Goal: Task Accomplishment & Management: Complete application form

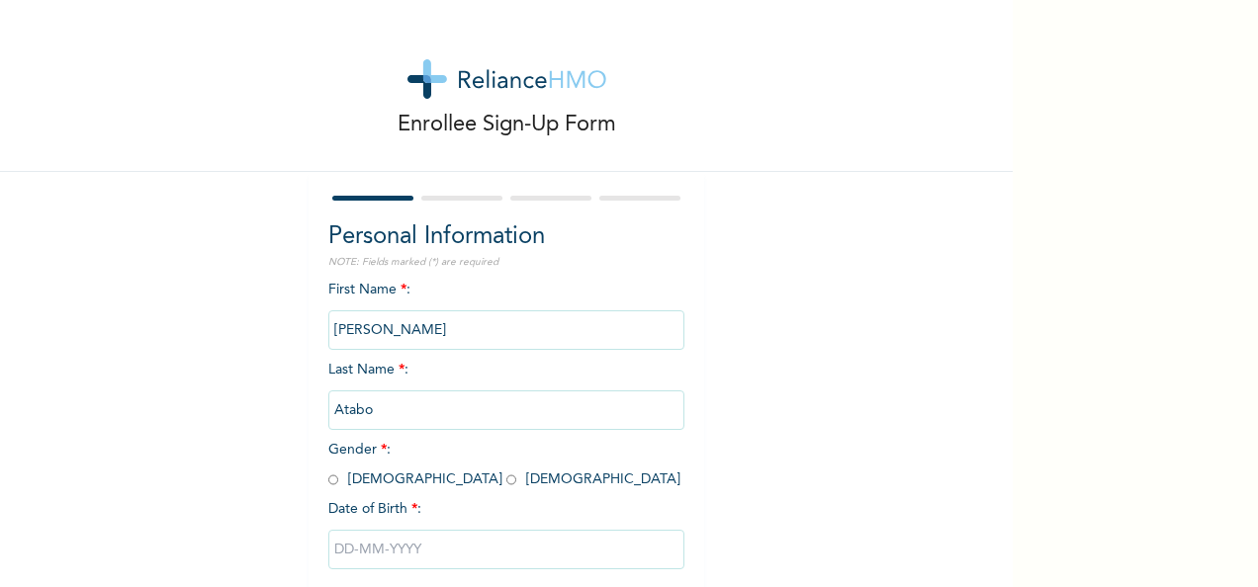
click at [431, 332] on input "[PERSON_NAME]" at bounding box center [506, 331] width 356 height 40
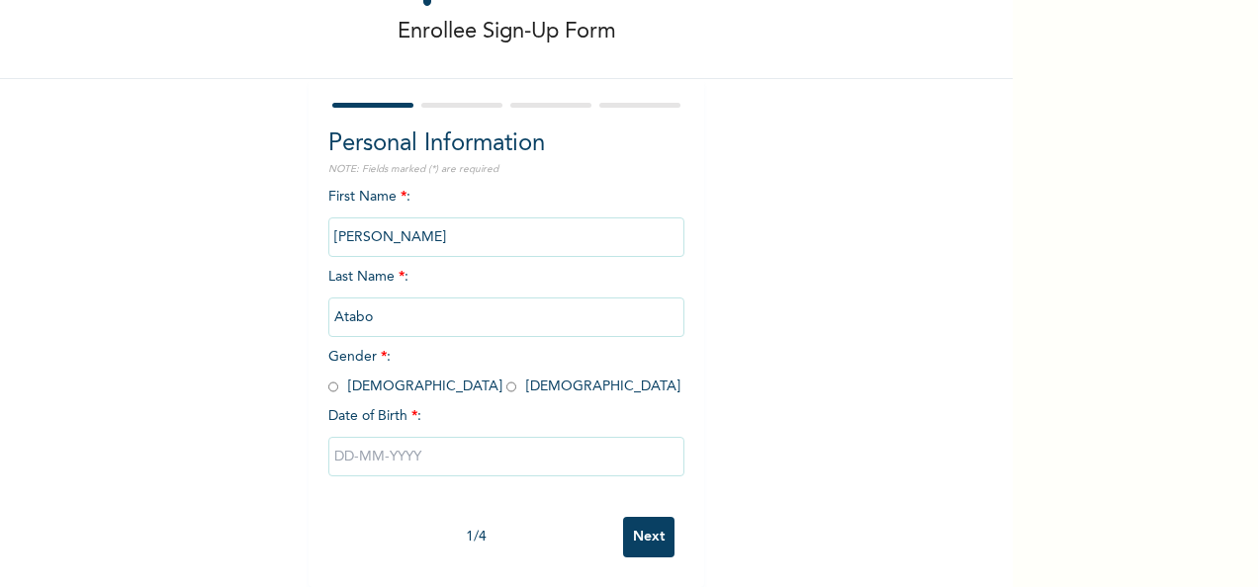
click at [329, 378] on input "radio" at bounding box center [333, 387] width 10 height 19
radio input "true"
click at [338, 438] on input "text" at bounding box center [506, 457] width 356 height 40
select select "7"
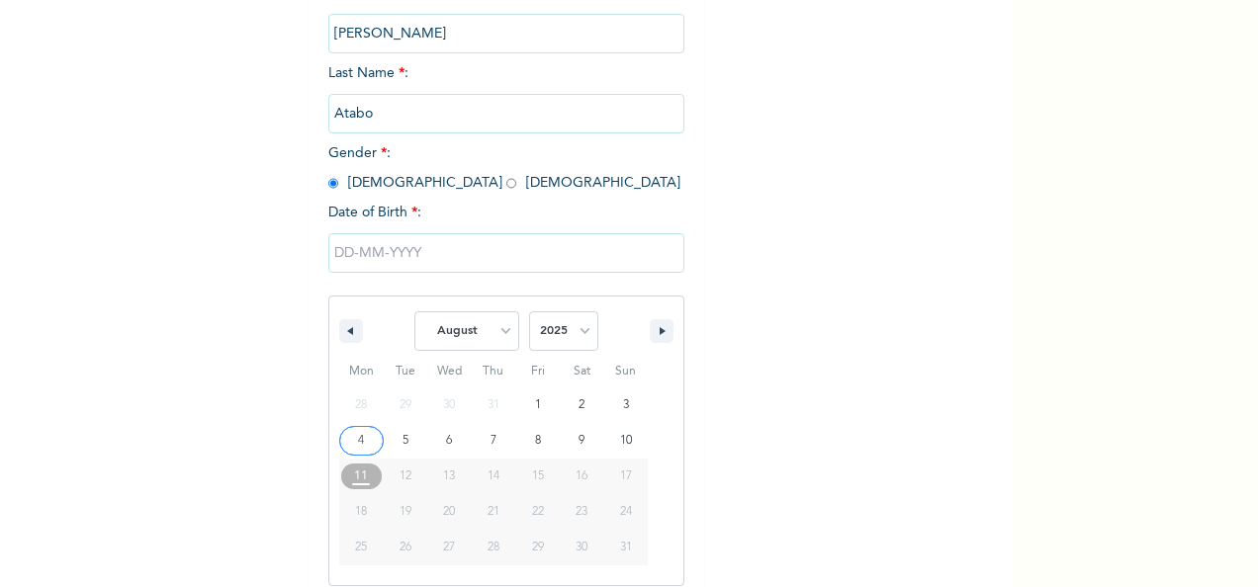
scroll to position [313, 0]
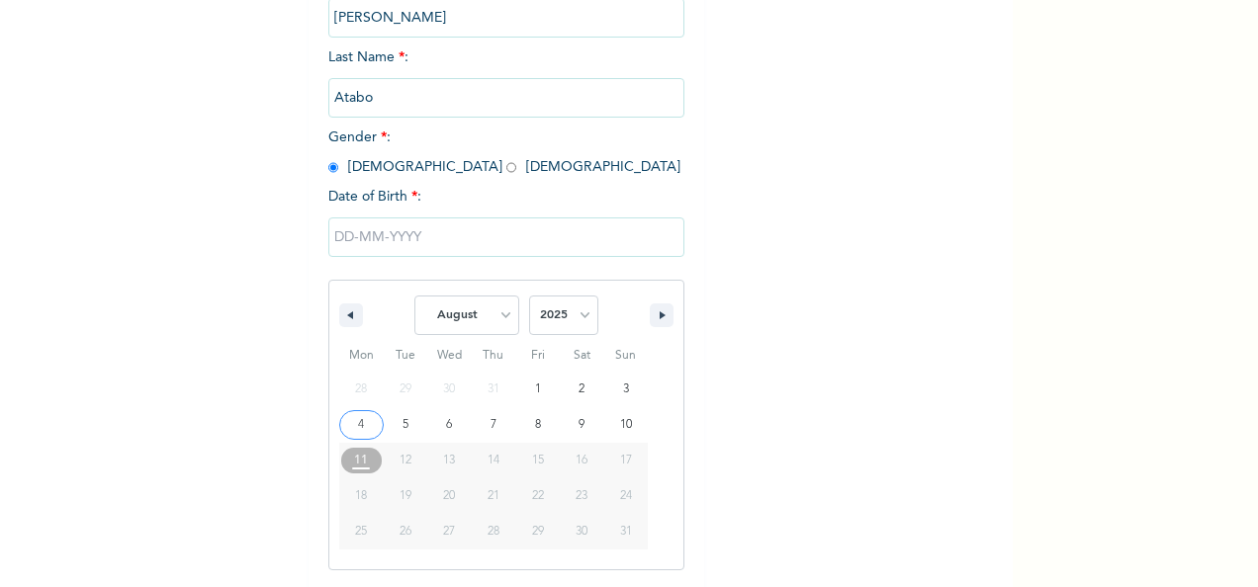
click at [334, 245] on input "text" at bounding box center [506, 238] width 356 height 40
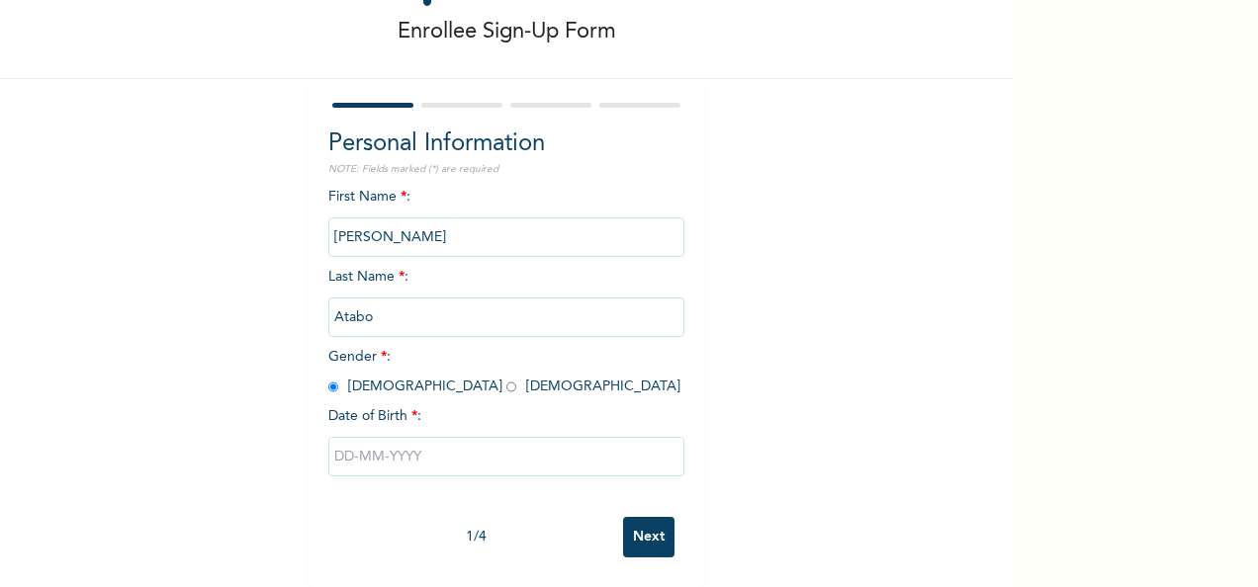
click at [363, 451] on input "text" at bounding box center [506, 457] width 356 height 40
select select "7"
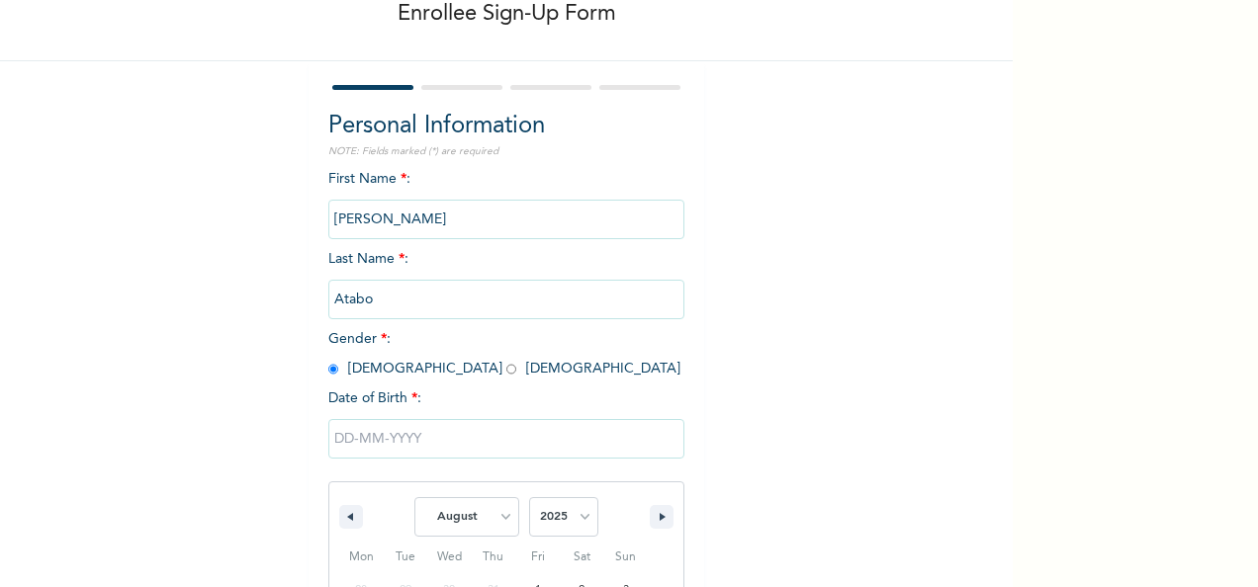
scroll to position [313, 0]
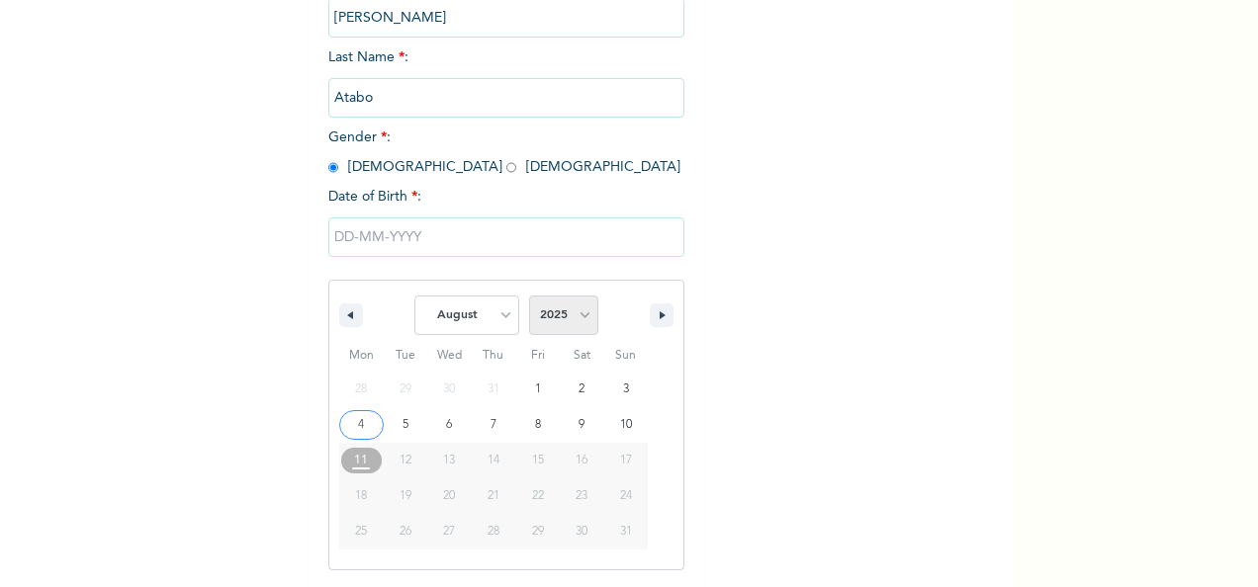
click at [577, 319] on select "2025 2024 2023 2022 2021 2020 2019 2018 2017 2016 2015 2014 2013 2012 2011 2010…" at bounding box center [563, 316] width 69 height 40
select select "1985"
click at [529, 298] on select "2025 2024 2023 2022 2021 2020 2019 2018 2017 2016 2015 2014 2013 2012 2011 2010…" at bounding box center [563, 316] width 69 height 40
click at [489, 322] on select "January February March April May June July August September October November De…" at bounding box center [466, 316] width 105 height 40
select select "5"
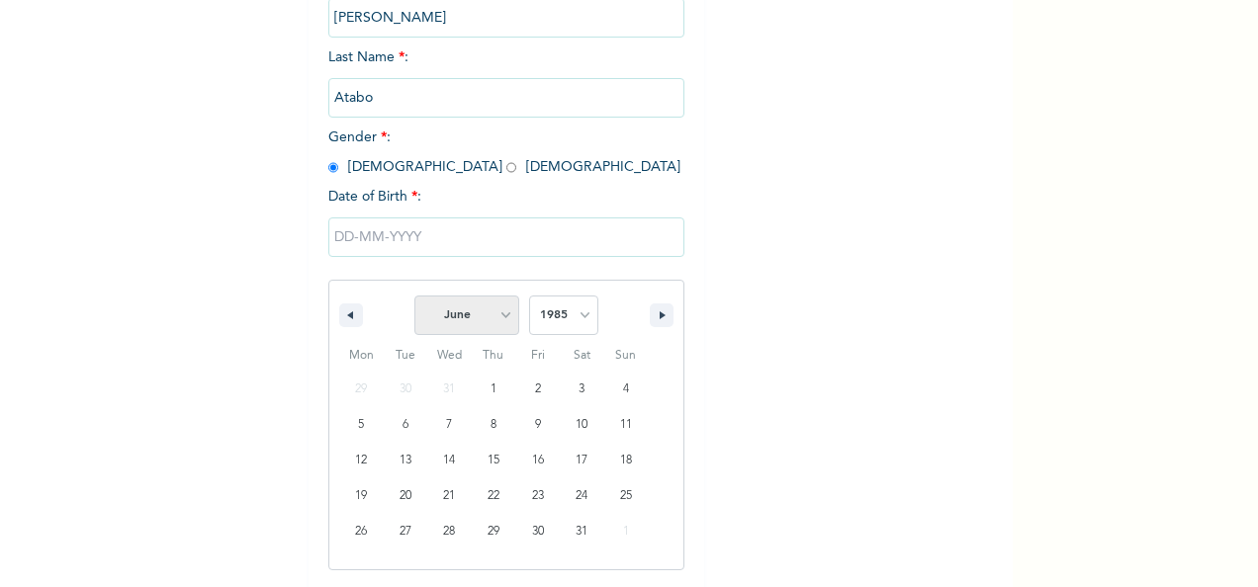
click at [414, 298] on select "January February March April May June July August September October November De…" at bounding box center [466, 316] width 105 height 40
type input "[DATE]"
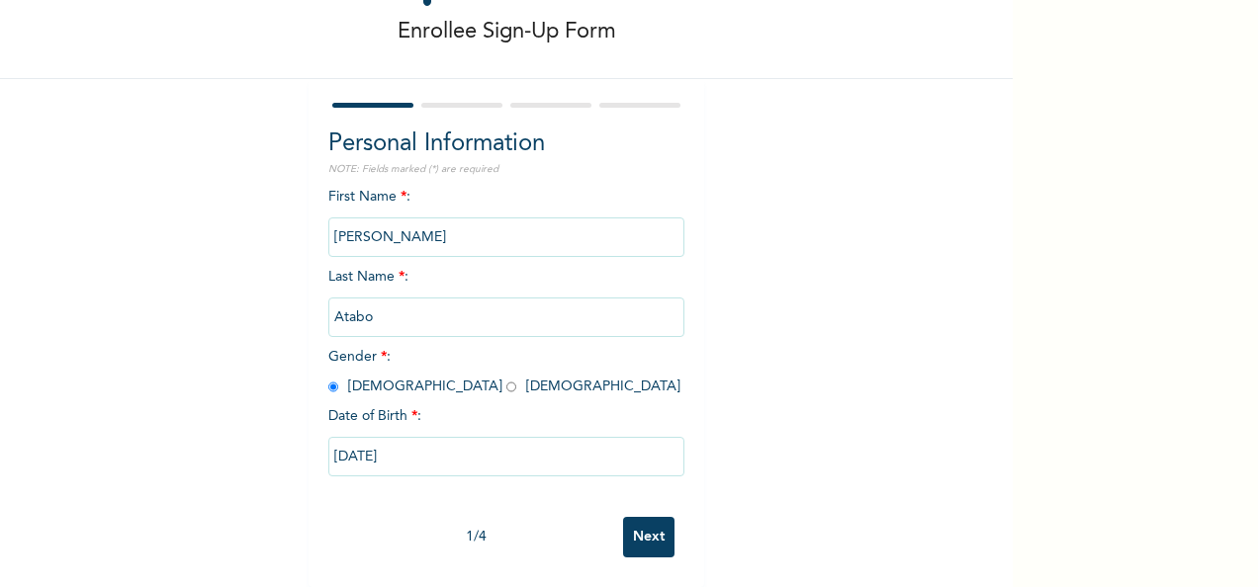
click at [638, 517] on input "Next" at bounding box center [648, 537] width 51 height 41
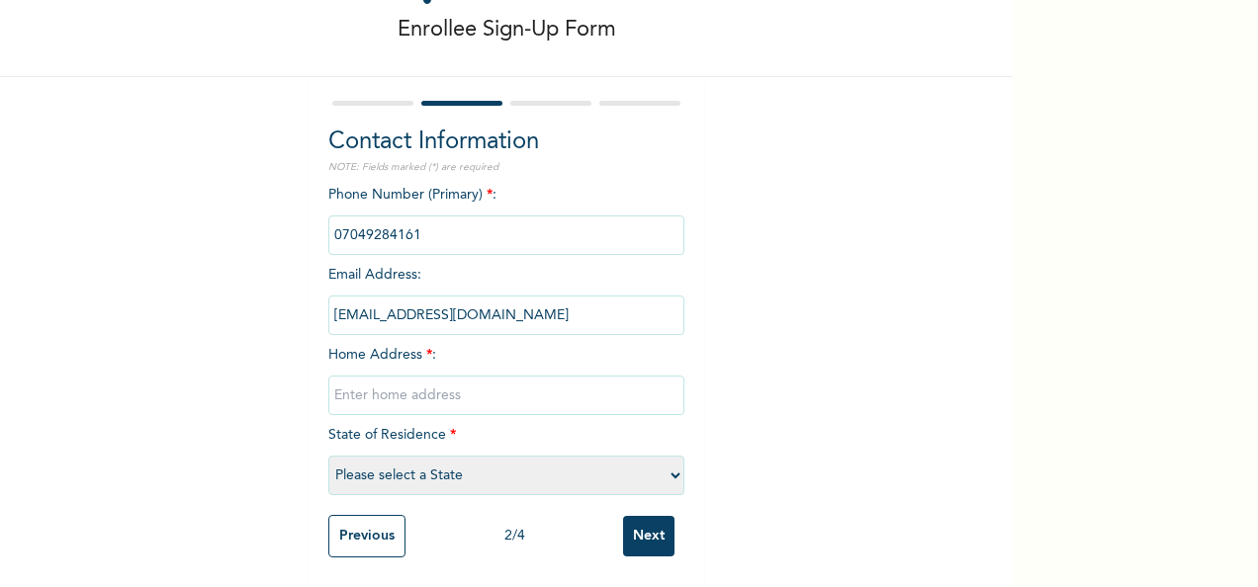
scroll to position [113, 0]
click at [443, 382] on input "text" at bounding box center [506, 396] width 356 height 40
click at [407, 380] on input "8, Okpanefe Close Effurun Delta State." at bounding box center [506, 396] width 356 height 40
click at [407, 377] on input "8, Okpanefe, [GEOGRAPHIC_DATA]." at bounding box center [506, 396] width 356 height 40
click at [654, 376] on input "[STREET_ADDRESS]." at bounding box center [506, 396] width 356 height 40
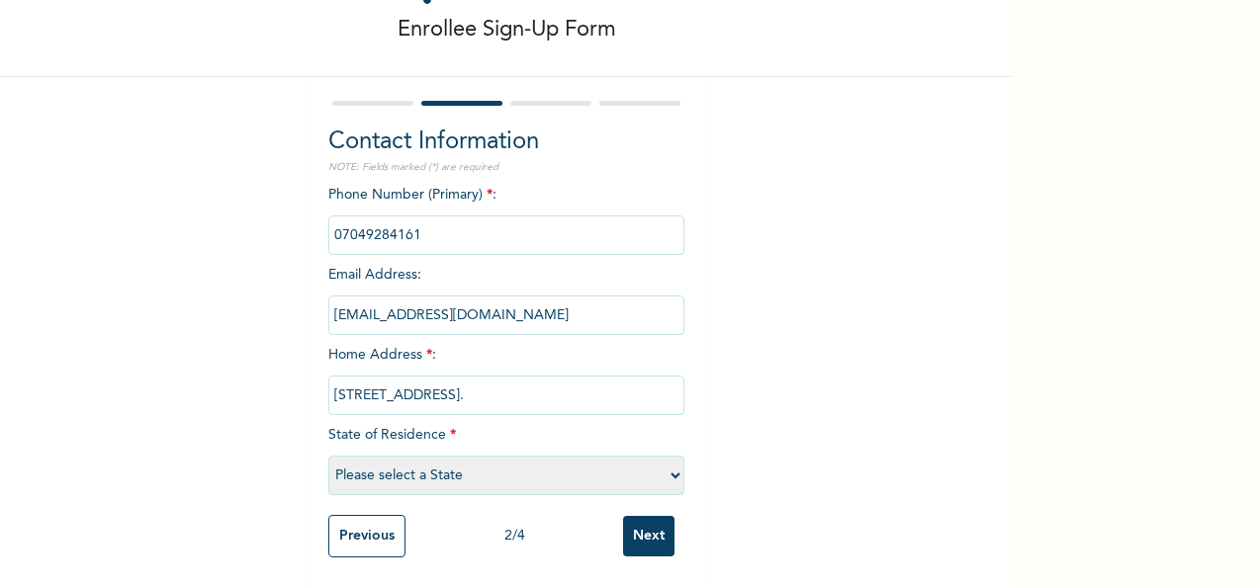
type input "[STREET_ADDRESS]."
click at [487, 465] on select "Please select a State [PERSON_NAME] (FCT) [PERSON_NAME] Ibom [GEOGRAPHIC_DATA] …" at bounding box center [506, 476] width 356 height 40
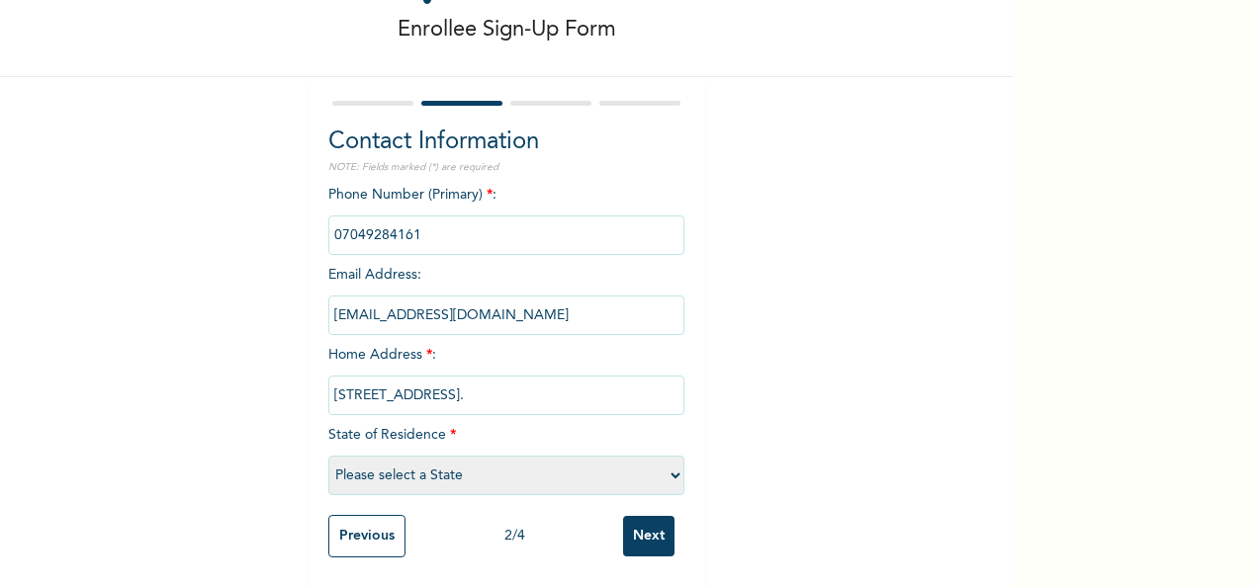
click at [487, 465] on select "Please select a State [PERSON_NAME] (FCT) [PERSON_NAME] Ibom [GEOGRAPHIC_DATA] …" at bounding box center [506, 476] width 356 height 40
click at [490, 459] on select "Please select a State [PERSON_NAME] (FCT) [PERSON_NAME] Ibom [GEOGRAPHIC_DATA] …" at bounding box center [506, 476] width 356 height 40
select select "10"
click at [328, 456] on select "Please select a State [PERSON_NAME] (FCT) [PERSON_NAME] Ibom [GEOGRAPHIC_DATA] …" at bounding box center [506, 476] width 356 height 40
drag, startPoint x: 656, startPoint y: 380, endPoint x: 299, endPoint y: 358, distance: 357.7
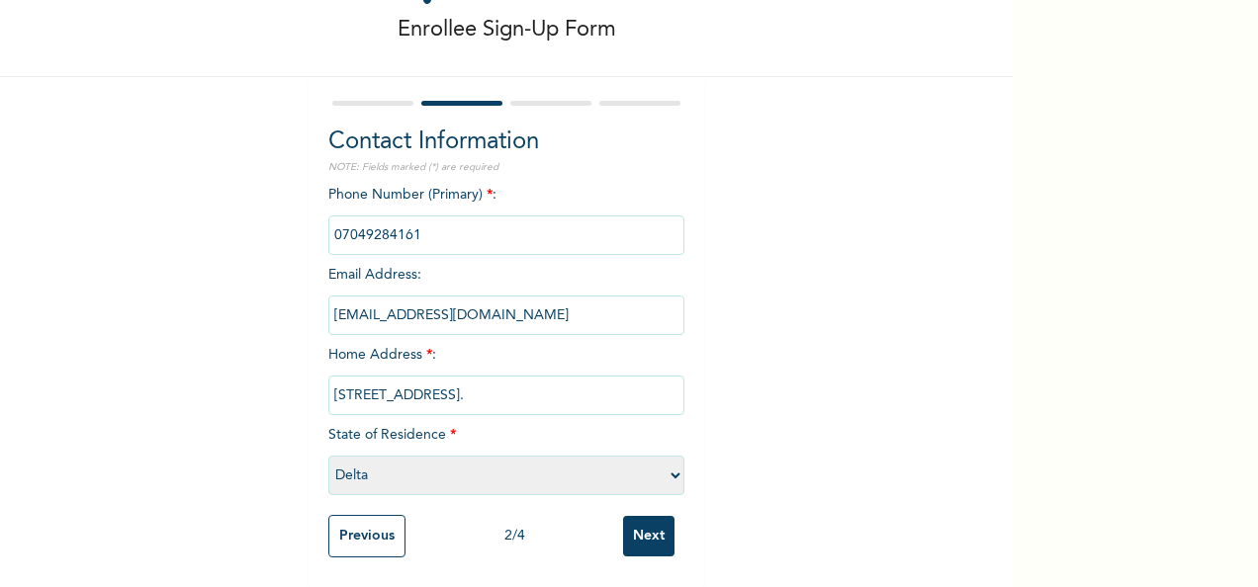
click at [299, 358] on div "Enrollee Sign-Up Form Contact Information NOTE: Fields marked (*) are required …" at bounding box center [506, 246] width 1013 height 682
click at [440, 380] on input "text" at bounding box center [506, 396] width 356 height 40
paste input "[STREET_ADDRESS]."
type input "[STREET_ADDRESS]."
click at [527, 299] on input "[EMAIL_ADDRESS][DOMAIN_NAME]" at bounding box center [506, 316] width 356 height 40
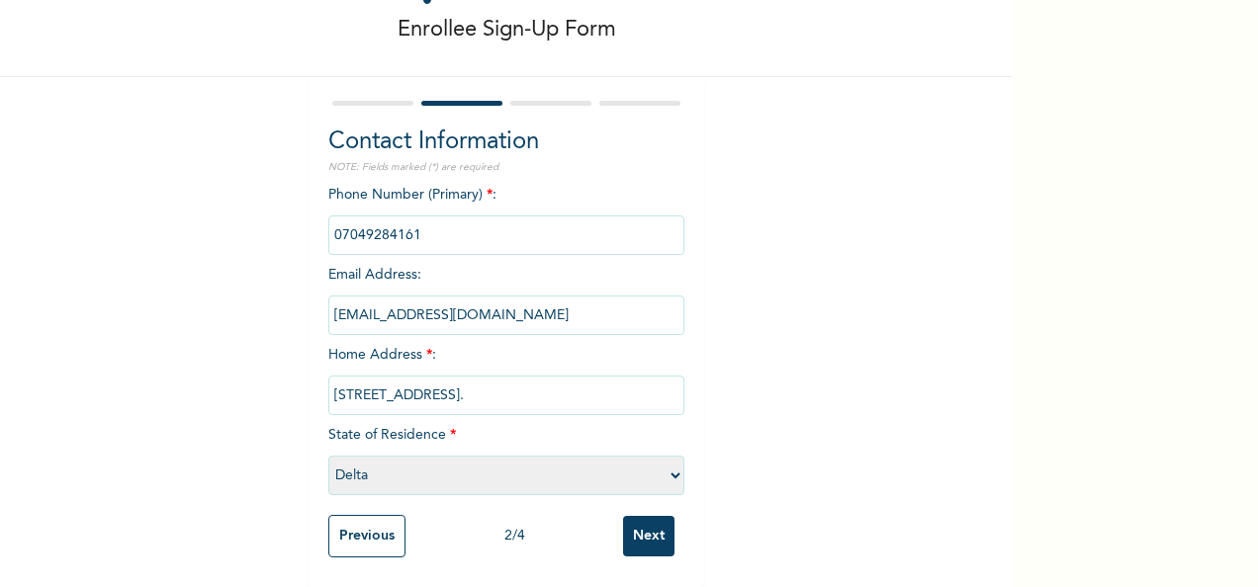
click at [527, 299] on input "[EMAIL_ADDRESS][DOMAIN_NAME]" at bounding box center [506, 316] width 356 height 40
click at [460, 416] on div "Phone Number (Primary) * : Email Address : [EMAIL_ADDRESS][DOMAIN_NAME] Home Ad…" at bounding box center [506, 345] width 356 height 320
click at [402, 428] on span "State of Residence * Please select a State [PERSON_NAME] (FCT) [PERSON_NAME] Ib…" at bounding box center [506, 455] width 356 height 54
click at [597, 222] on input "phone" at bounding box center [506, 236] width 356 height 40
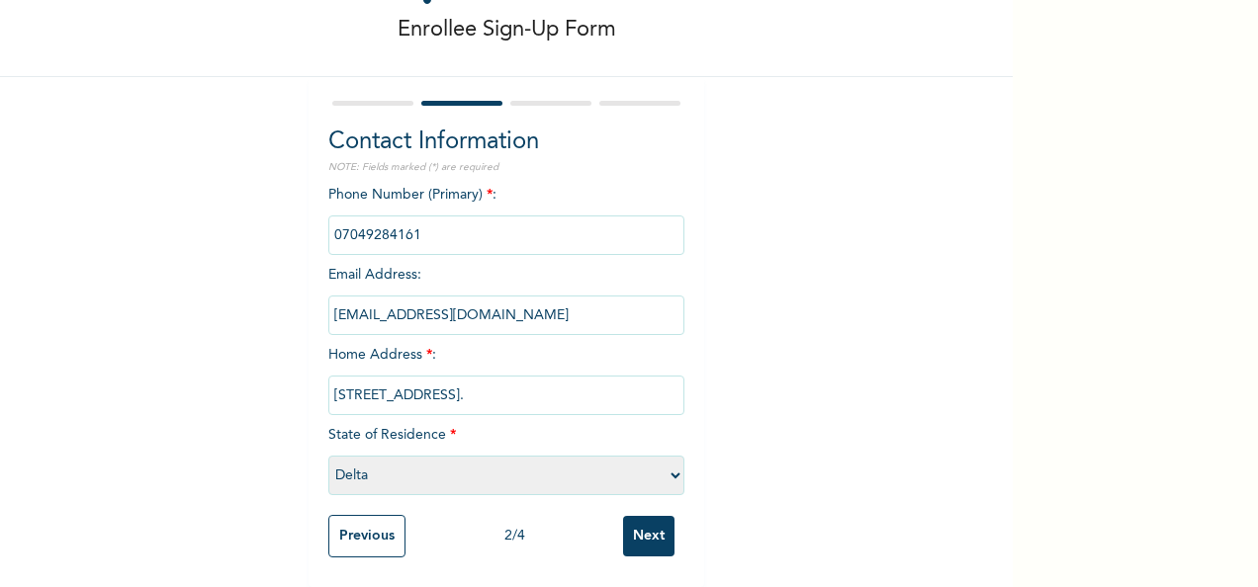
click at [597, 222] on input "phone" at bounding box center [506, 236] width 356 height 40
click at [526, 216] on input "phone" at bounding box center [506, 236] width 356 height 40
click at [636, 516] on input "Next" at bounding box center [648, 536] width 51 height 41
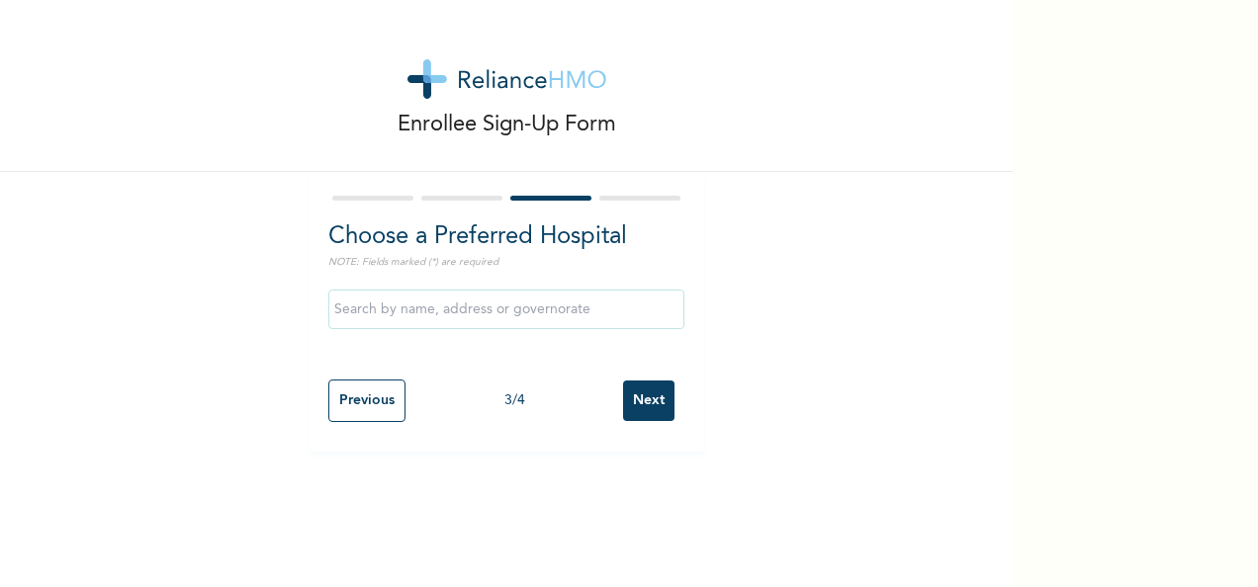
scroll to position [0, 0]
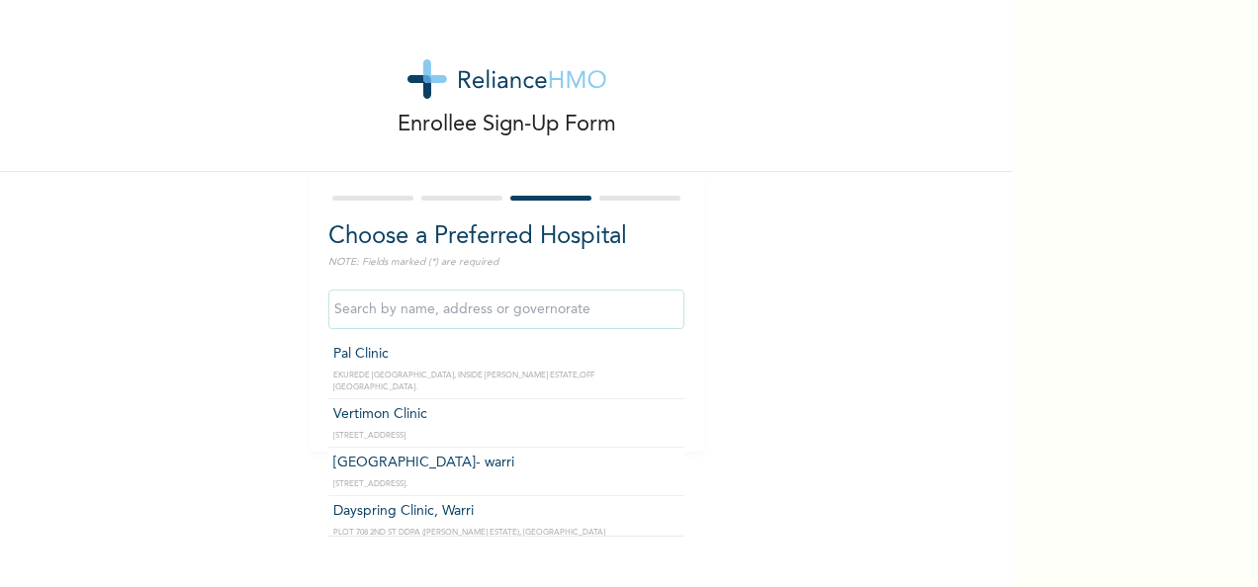
click at [562, 316] on input "text" at bounding box center [506, 310] width 356 height 40
type input "[GEOGRAPHIC_DATA]- warri"
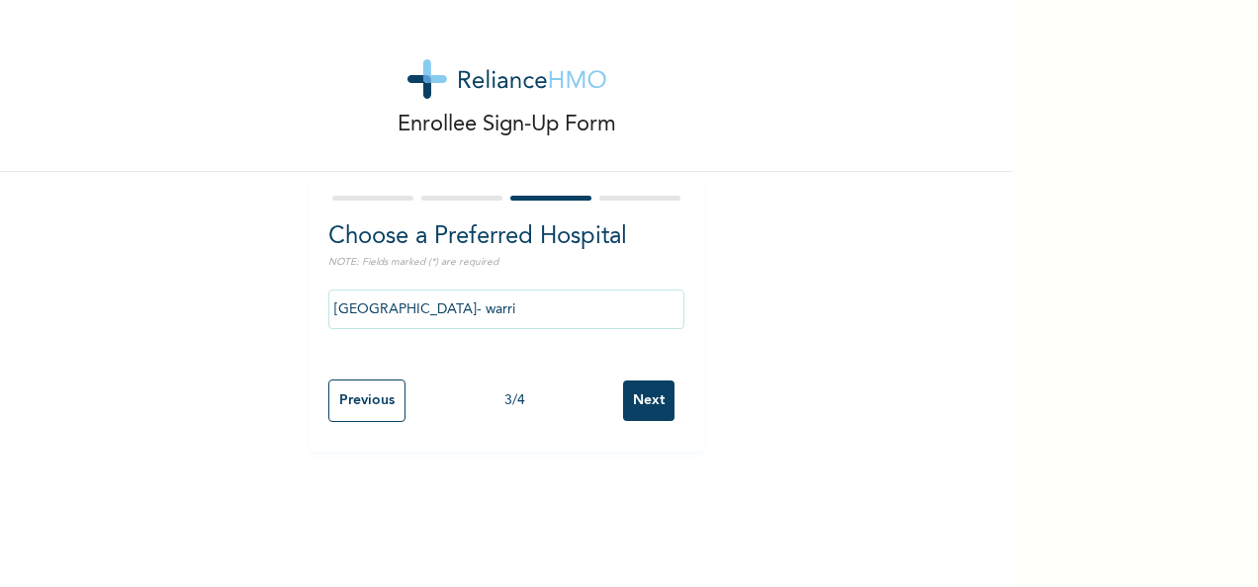
click at [656, 392] on input "Next" at bounding box center [648, 401] width 51 height 41
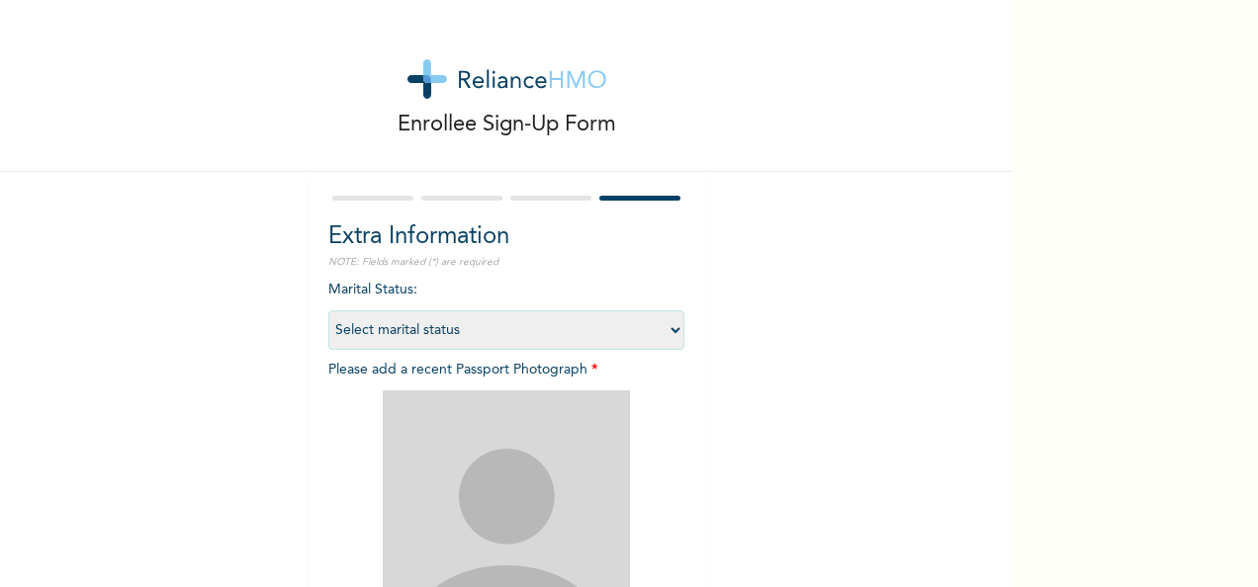
click at [671, 334] on select "Select marital status [DEMOGRAPHIC_DATA] Married [DEMOGRAPHIC_DATA] Widow/[DEMO…" at bounding box center [506, 331] width 356 height 40
select select "2"
click at [328, 311] on select "Select marital status [DEMOGRAPHIC_DATA] Married [DEMOGRAPHIC_DATA] Widow/[DEMO…" at bounding box center [506, 331] width 356 height 40
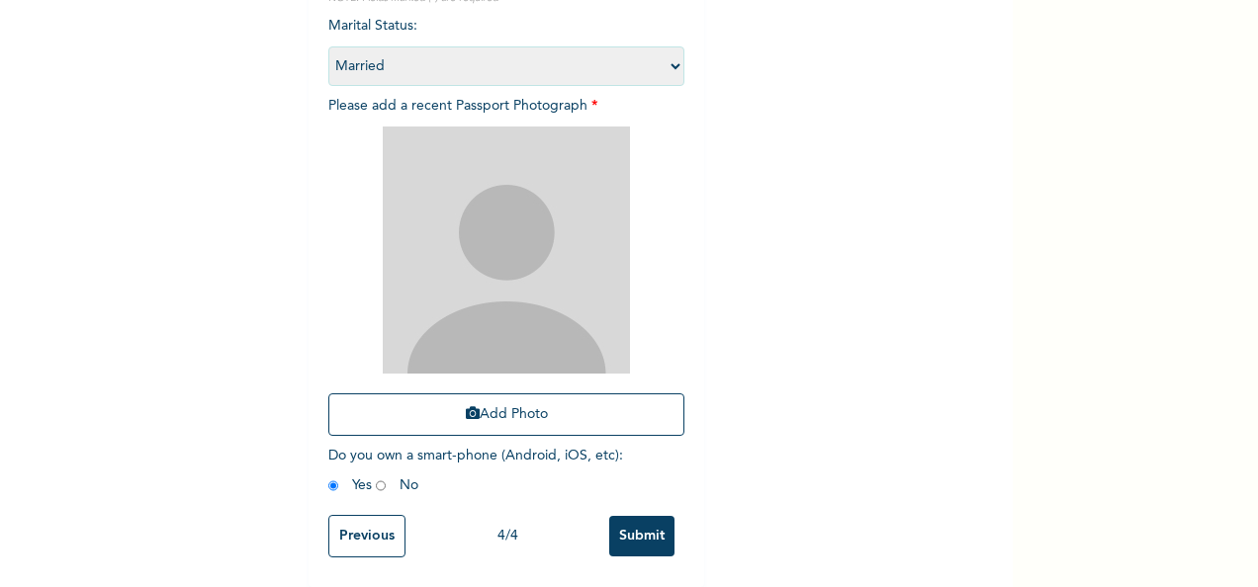
scroll to position [281, 0]
click at [466, 406] on icon "button" at bounding box center [473, 413] width 14 height 14
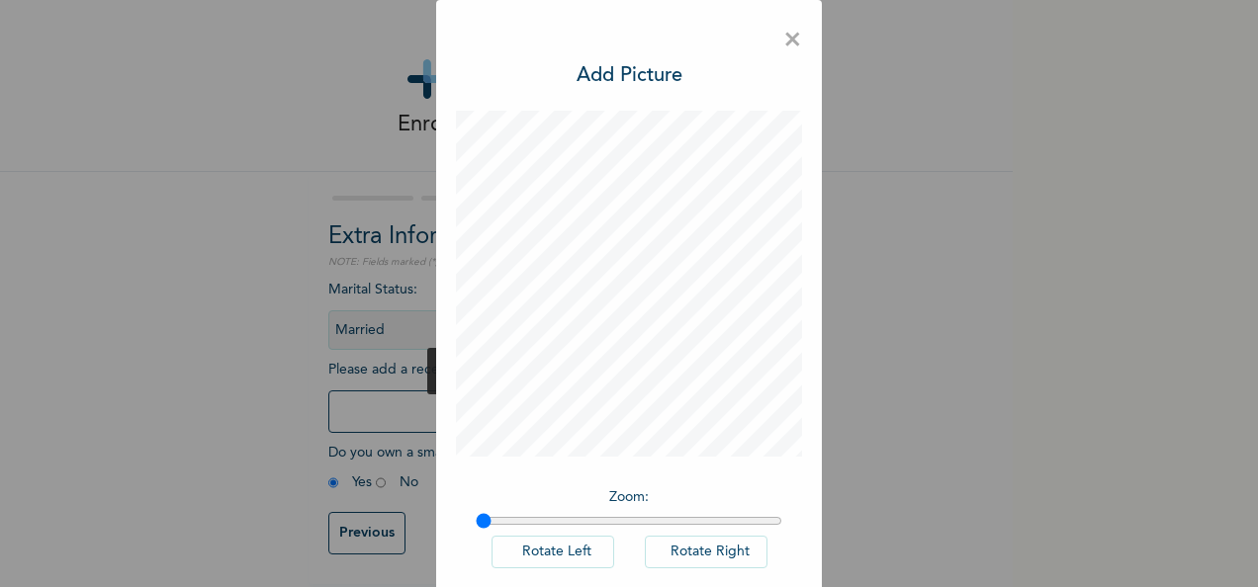
scroll to position [14, 0]
drag, startPoint x: 1003, startPoint y: 225, endPoint x: 979, endPoint y: 419, distance: 195.3
click at [979, 419] on div "× Add Picture Zoom : Rotate Left Rotate Right DONE" at bounding box center [629, 293] width 1258 height 587
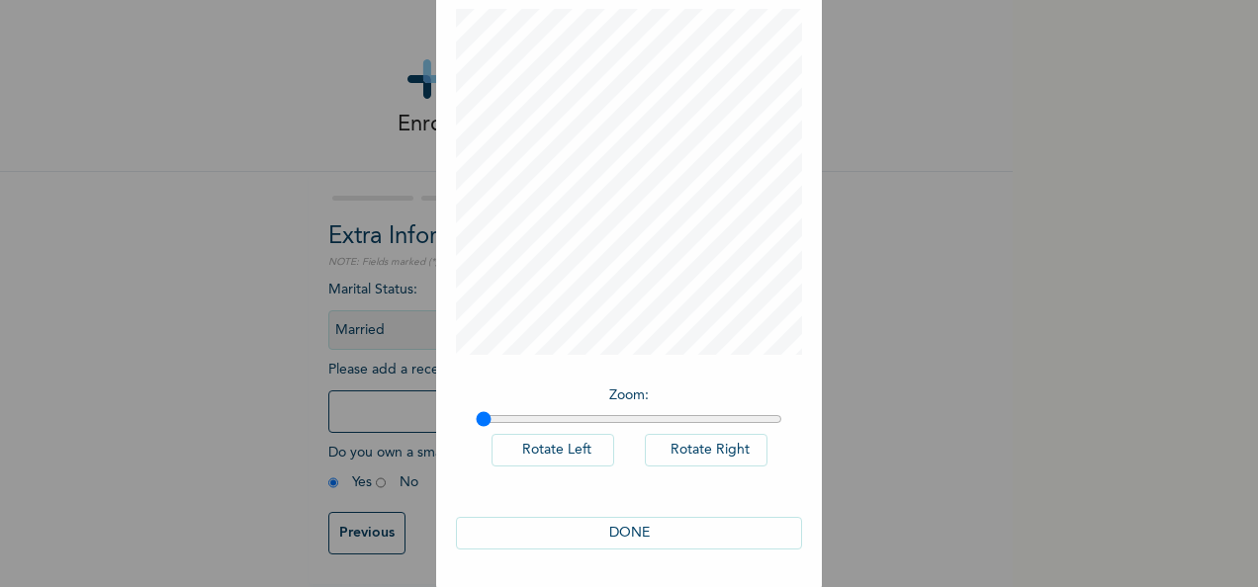
click at [580, 532] on button "DONE" at bounding box center [629, 533] width 346 height 33
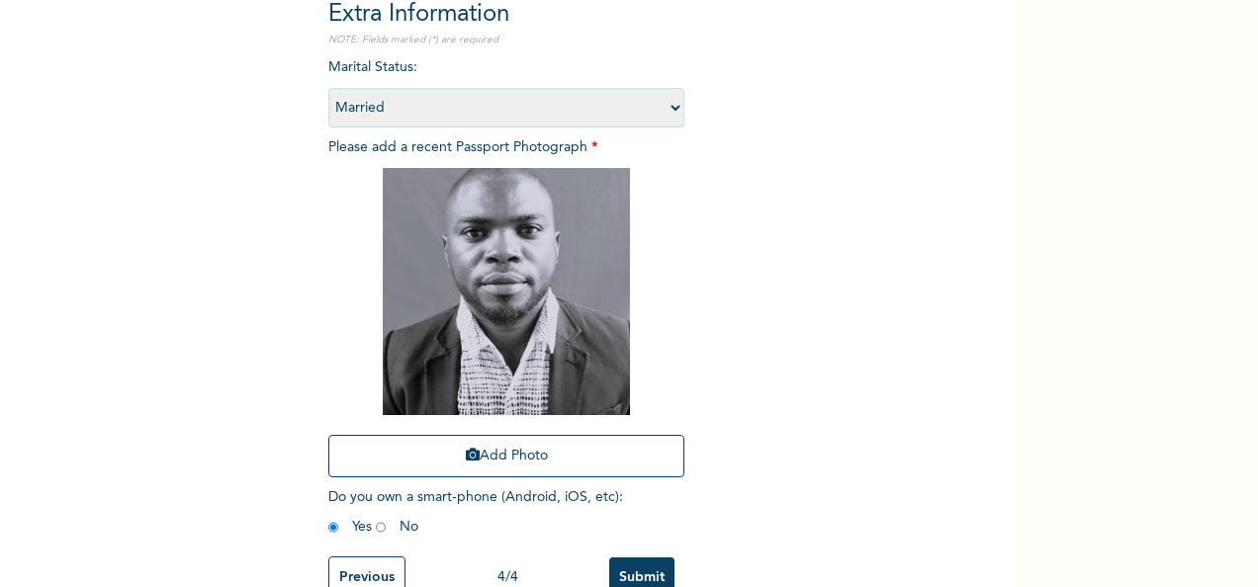
scroll to position [281, 0]
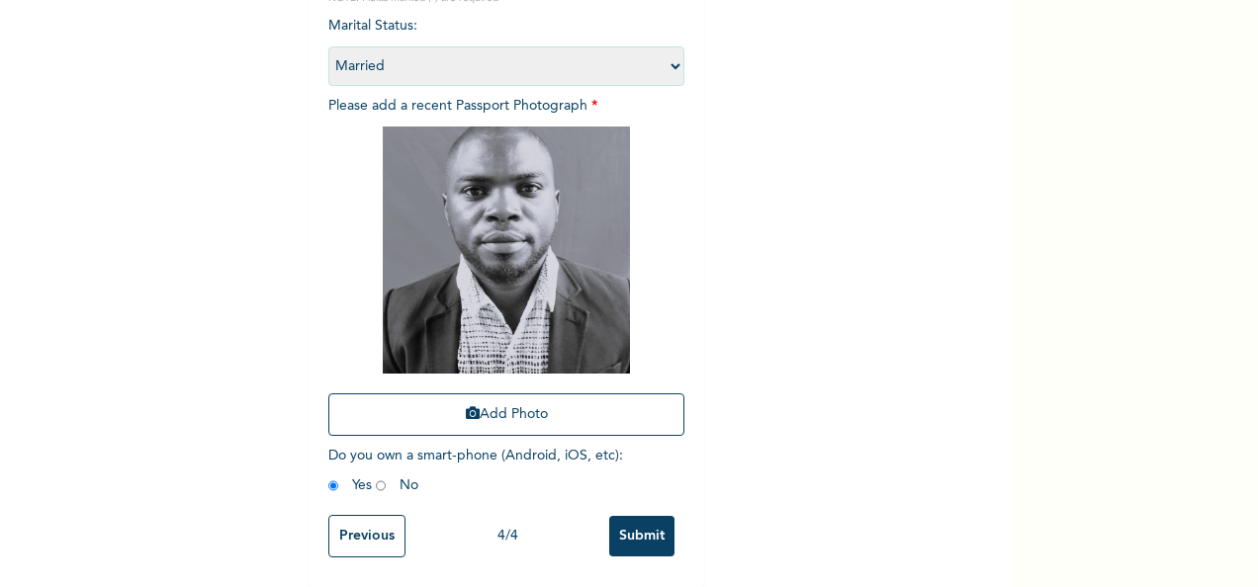
click at [631, 519] on input "Submit" at bounding box center [641, 536] width 65 height 41
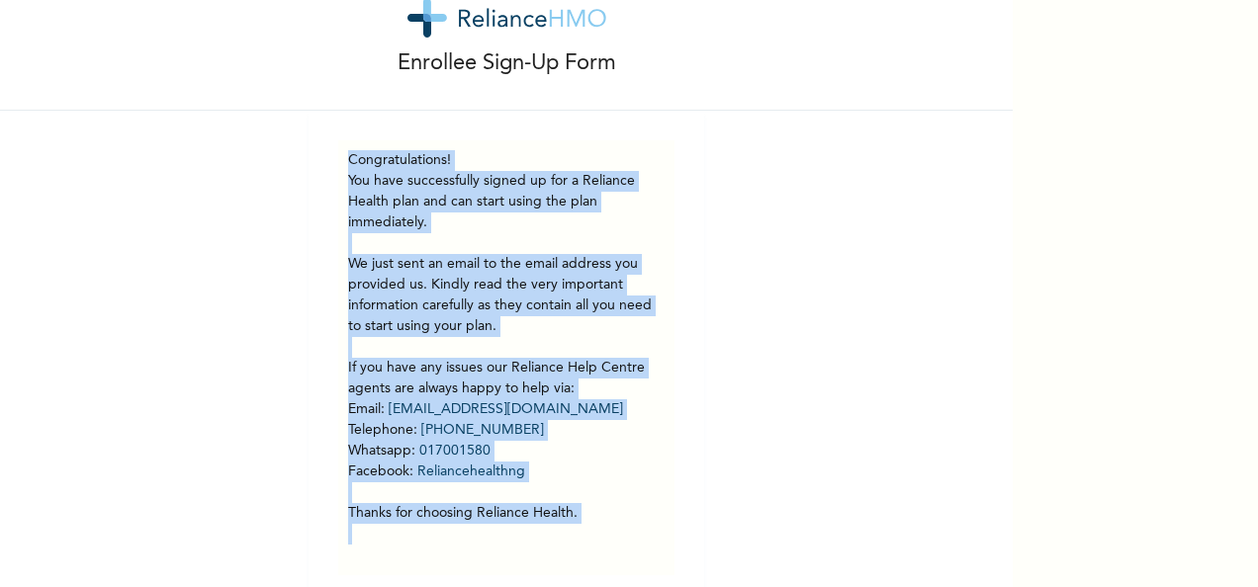
scroll to position [94, 0]
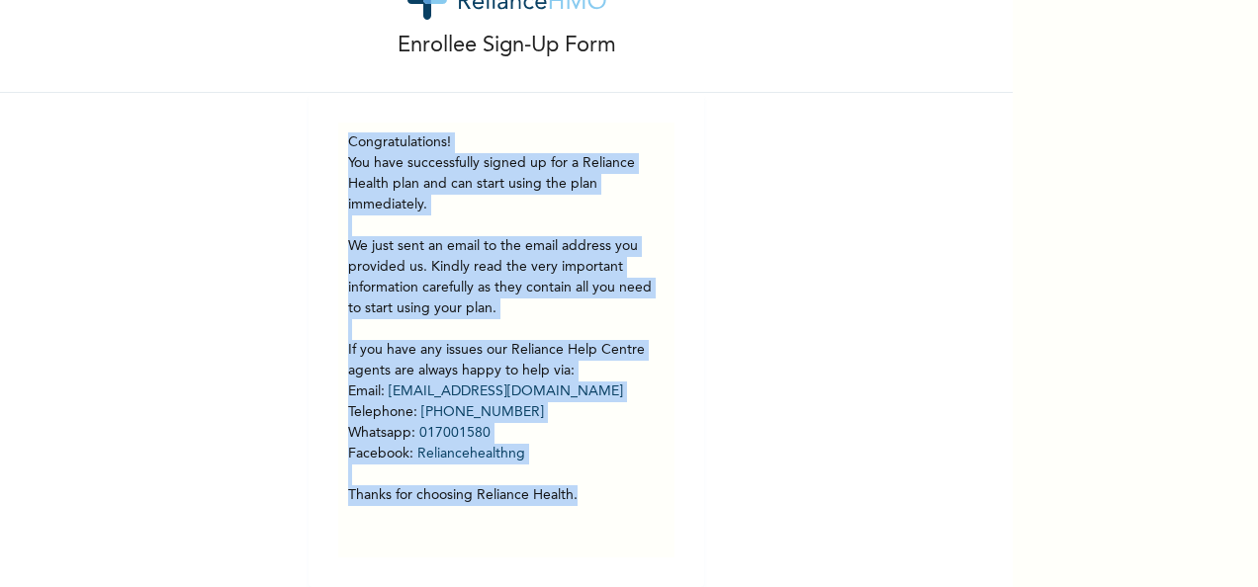
drag, startPoint x: 343, startPoint y: 224, endPoint x: 584, endPoint y: 491, distance: 359.2
click at [584, 491] on div "Congratulations! You have successfully signed up for a Reliance Health plan and…" at bounding box center [506, 340] width 316 height 415
copy div "Congratulations! You have successfully signed up for a Reliance Health plan and…"
click at [748, 218] on div "Enrollee Sign-Up Form Congratulations! You have successfully signed up for a Re…" at bounding box center [506, 254] width 1013 height 667
